Goal: Task Accomplishment & Management: Manage account settings

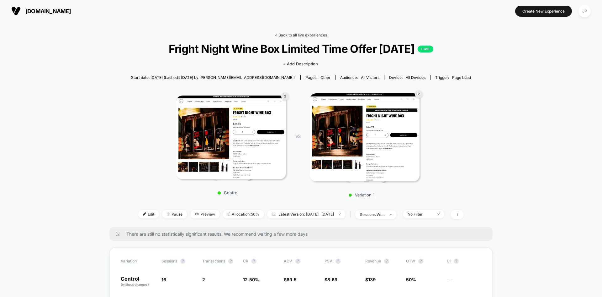
click at [287, 36] on link "< Back to all live experiences" at bounding box center [301, 35] width 52 height 5
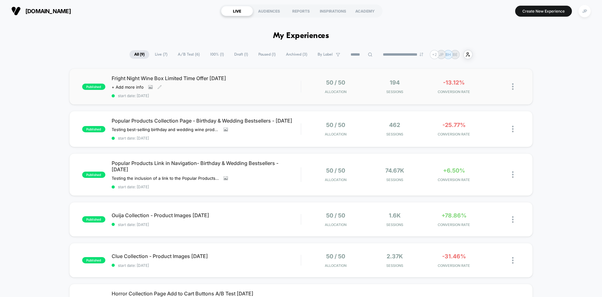
click at [289, 85] on div "Fright Night Wine Box Limited Time Offer [DATE] Click to view images Click to e…" at bounding box center [206, 86] width 189 height 23
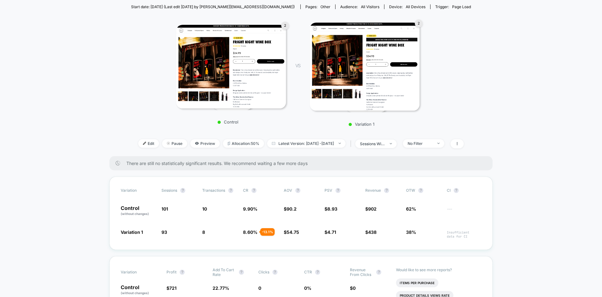
scroll to position [71, 0]
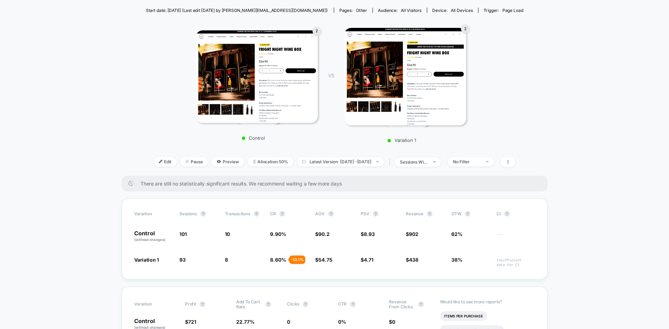
scroll to position [0, 0]
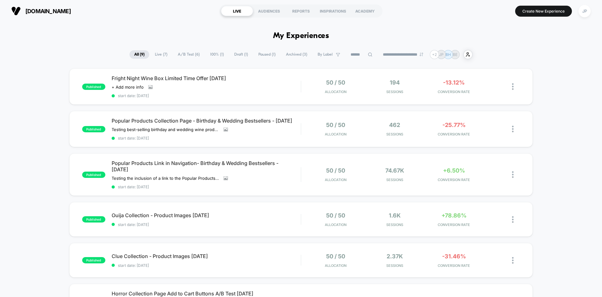
click at [563, 86] on div "published Fright Night Wine Box Limited Time Offer [DATE] Click to view images …" at bounding box center [301, 288] width 602 height 441
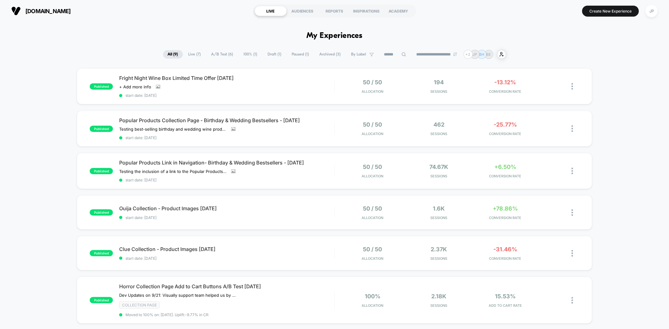
click at [602, 93] on div "published Fright Night Wine Box Limited Time Offer [DATE] Click to view images …" at bounding box center [334, 285] width 669 height 435
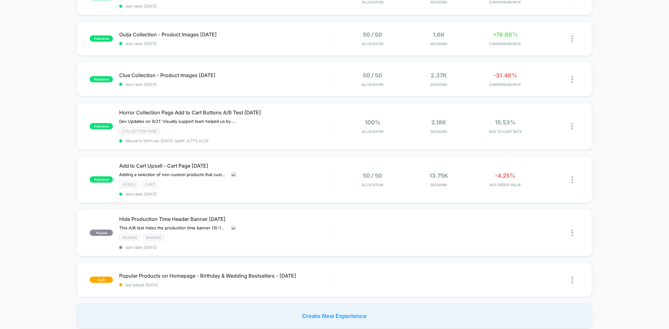
click at [602, 94] on div "published Fright Night Wine Box Limited Time Offer [DATE] Click to view images …" at bounding box center [334, 111] width 669 height 435
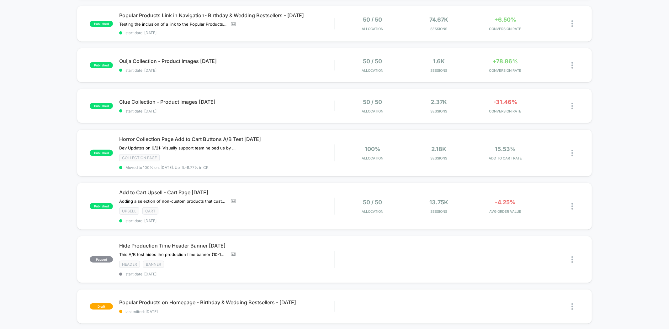
scroll to position [139, 0]
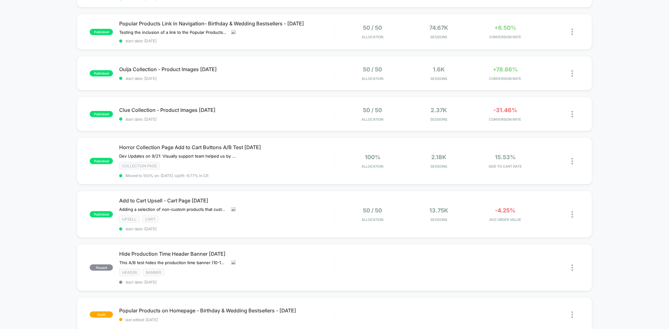
click at [602, 94] on div "published Fright Night Wine Box Limited Time Offer [DATE] Click to view images …" at bounding box center [334, 146] width 669 height 435
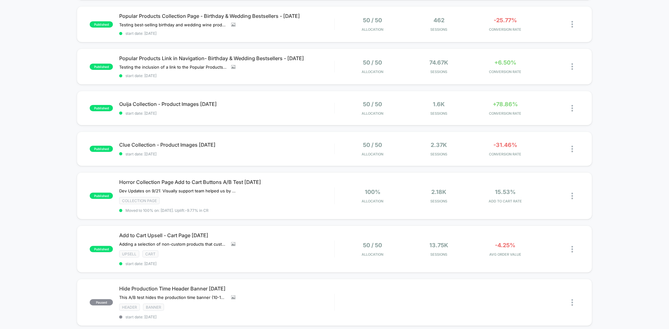
click at [602, 95] on div "published Fright Night Wine Box Limited Time Offer [DATE] Click to view images …" at bounding box center [334, 181] width 669 height 435
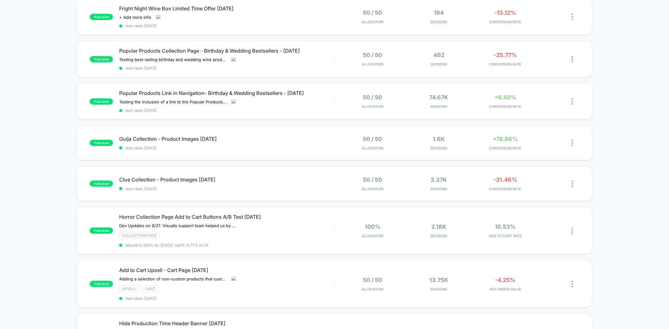
click at [602, 96] on div "published Fright Night Wine Box Limited Time Offer [DATE] Click to view images …" at bounding box center [334, 216] width 669 height 435
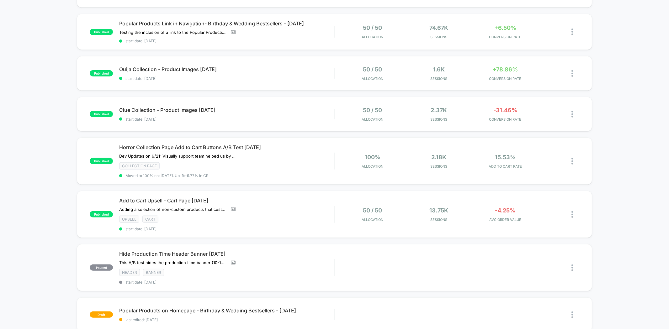
scroll to position [104, 0]
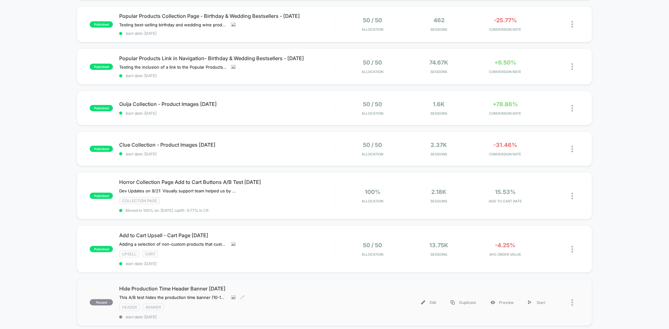
click at [280, 296] on div "Header Banner" at bounding box center [226, 307] width 215 height 7
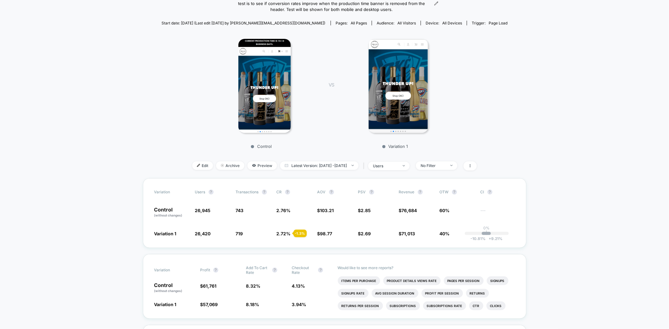
scroll to position [70, 0]
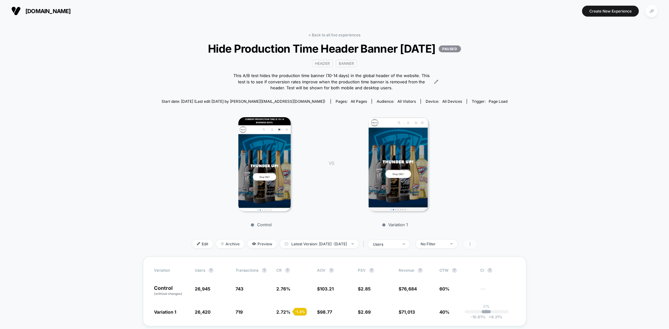
click at [472, 243] on icon at bounding box center [470, 245] width 4 height 4
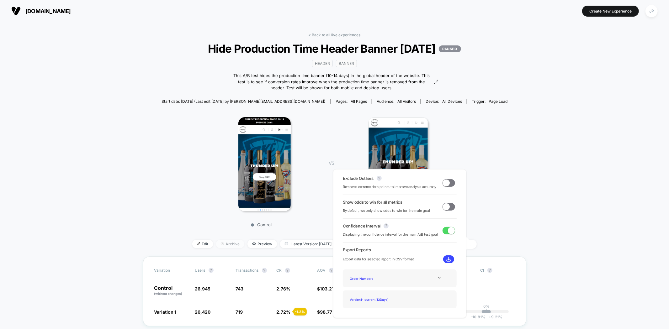
click at [222, 243] on span "Archive" at bounding box center [230, 244] width 28 height 8
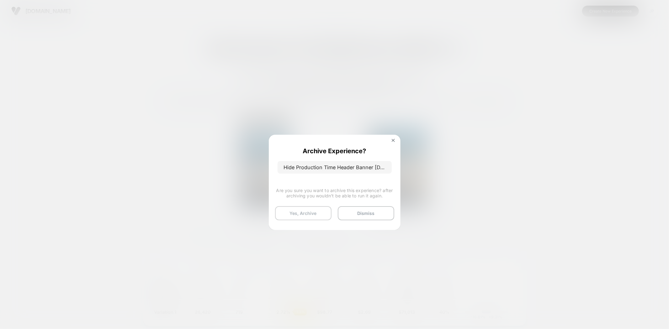
click at [323, 212] on button "Yes, Archive" at bounding box center [303, 213] width 56 height 14
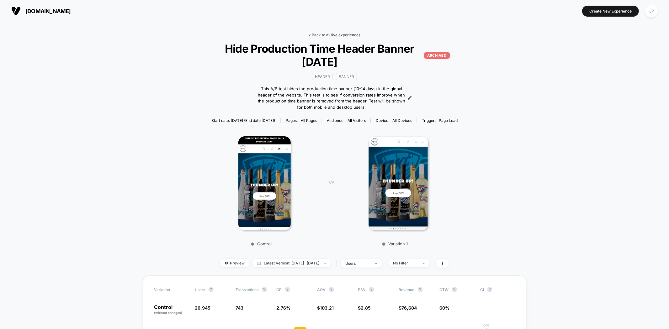
click at [347, 35] on link "< Back to all live experiences" at bounding box center [334, 35] width 52 height 5
